Goal: Task Accomplishment & Management: Use online tool/utility

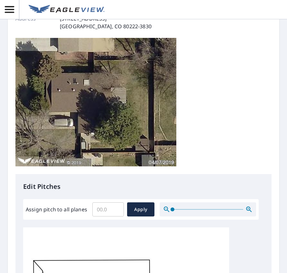
scroll to position [129, 0]
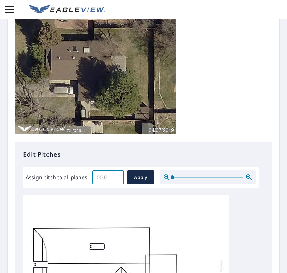
click at [104, 175] on input "Assign pitch to all planes" at bounding box center [108, 177] width 32 height 18
click at [115, 177] on input "0" at bounding box center [108, 177] width 32 height 18
click at [116, 177] on input "0.1" at bounding box center [108, 177] width 32 height 18
click at [116, 177] on input "0.2" at bounding box center [108, 177] width 32 height 18
click at [116, 177] on input "0.3" at bounding box center [108, 177] width 32 height 18
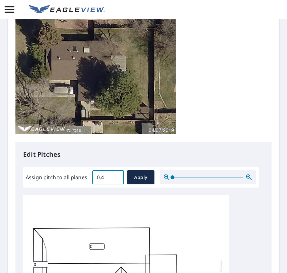
click at [116, 177] on input "0.4" at bounding box center [108, 177] width 32 height 18
click at [116, 177] on input "0.5" at bounding box center [108, 177] width 32 height 18
click at [116, 177] on input "0.6" at bounding box center [108, 177] width 32 height 18
click at [116, 177] on input "0.7" at bounding box center [108, 177] width 32 height 18
type input "1"
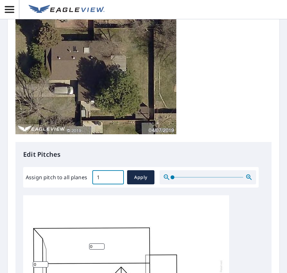
click at [116, 177] on input "1" at bounding box center [108, 177] width 32 height 18
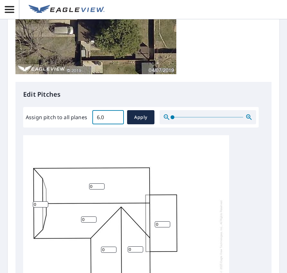
scroll to position [193, 0]
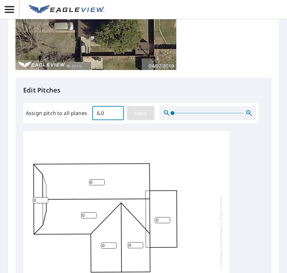
type input "6.0"
click at [144, 119] on button "Apply" at bounding box center [140, 113] width 27 height 14
type input "6.0"
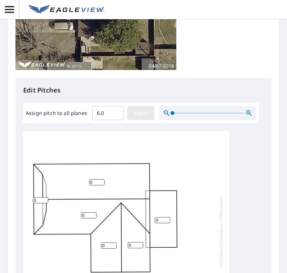
type input "6.0"
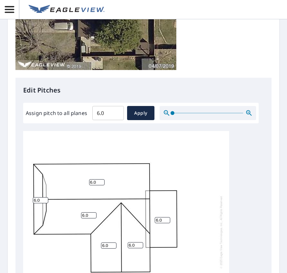
click at [162, 222] on input "6.0" at bounding box center [162, 220] width 15 height 6
click at [167, 221] on input "5" at bounding box center [162, 220] width 15 height 6
click at [167, 221] on input "4" at bounding box center [162, 220] width 15 height 6
click at [167, 221] on input "3" at bounding box center [162, 220] width 15 height 6
click at [167, 221] on input "2" at bounding box center [162, 220] width 15 height 6
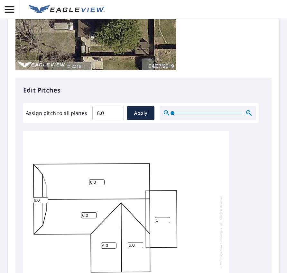
click at [167, 221] on input "1" at bounding box center [162, 220] width 15 height 6
click at [183, 213] on div "6.0 6.0 1 6.0 6.0 6.0 6.0 6.0" at bounding box center [126, 232] width 206 height 202
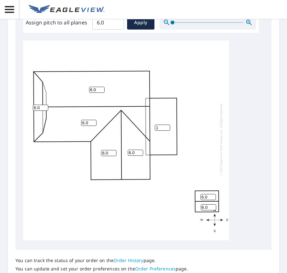
scroll to position [321, 0]
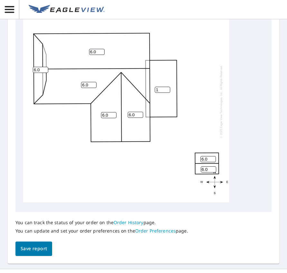
click at [246, 88] on div "6.0 6.0 1 6.0 6.0 6.0 6.0 6.0" at bounding box center [143, 104] width 240 height 202
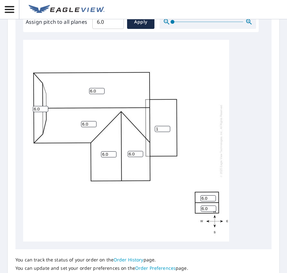
scroll to position [214, 0]
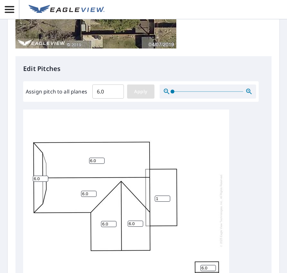
click at [144, 93] on span "Apply" at bounding box center [140, 92] width 17 height 8
click at [163, 195] on div "6.0 6.0 6.0 6.0 6.0 6.0 6.0 6.0" at bounding box center [126, 211] width 206 height 202
click at [166, 201] on input "5" at bounding box center [162, 199] width 15 height 6
click at [166, 201] on input "4" at bounding box center [162, 199] width 15 height 6
click at [166, 201] on input "3" at bounding box center [162, 199] width 15 height 6
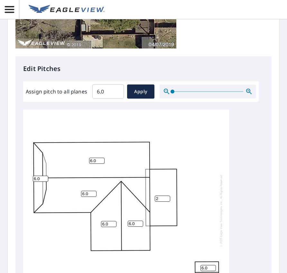
click at [166, 201] on input "2" at bounding box center [162, 199] width 15 height 6
type input "1"
click at [166, 201] on input "1" at bounding box center [162, 199] width 15 height 6
click at [198, 187] on div "6.0 6.0 1 6.0 6.0 6.0 6.0 6.0" at bounding box center [126, 211] width 206 height 202
click at [207, 184] on div "6.0 6.0 1 6.0 6.0 6.0 6.0 6.0" at bounding box center [126, 211] width 206 height 202
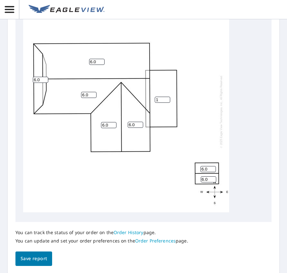
scroll to position [343, 0]
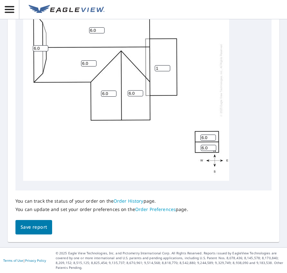
click at [26, 228] on span "Save report" at bounding box center [34, 227] width 26 height 8
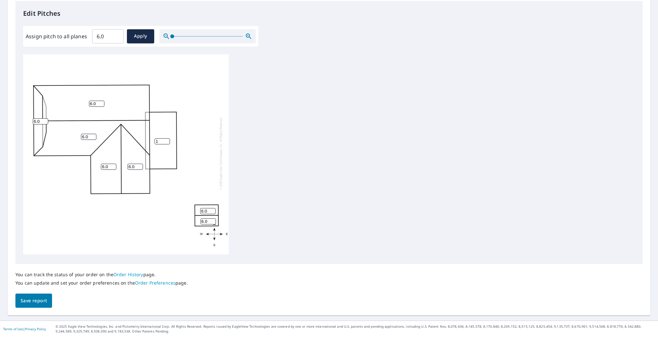
scroll to position [7, 0]
click at [27, 273] on div "Report Details View and edit your report information below. Report Type AA2D Re…" at bounding box center [329, 86] width 643 height 459
click at [28, 273] on span "Save report" at bounding box center [34, 301] width 26 height 8
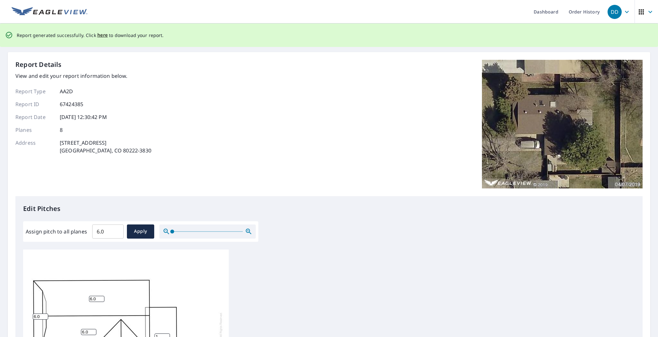
scroll to position [0, 0]
click at [99, 36] on span "here" at bounding box center [102, 35] width 11 height 8
